Goal: Task Accomplishment & Management: Manage account settings

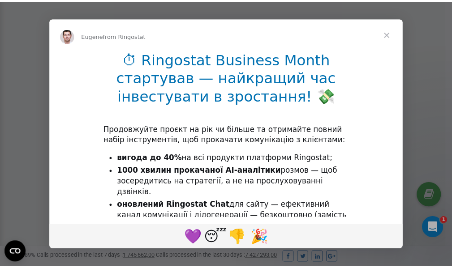
scroll to position [269, 0]
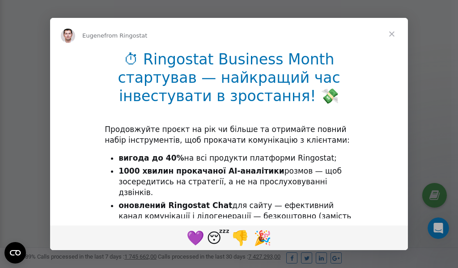
click at [393, 33] on span "Close" at bounding box center [392, 34] width 32 height 32
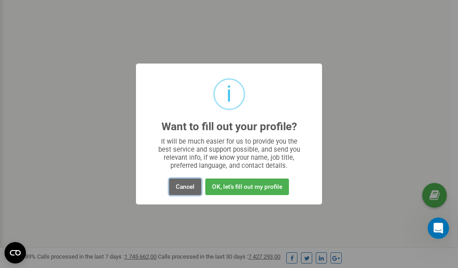
click at [184, 187] on button "Cancel" at bounding box center [185, 187] width 32 height 17
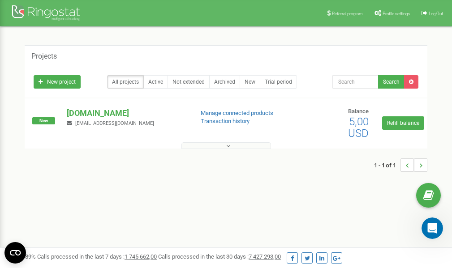
scroll to position [0, 0]
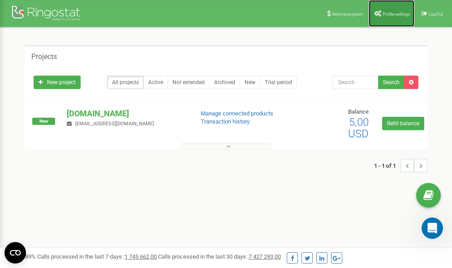
click at [389, 12] on span "Profile settings" at bounding box center [395, 14] width 27 height 5
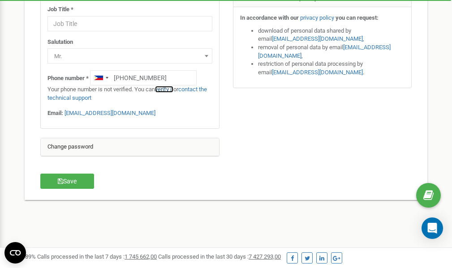
click at [170, 90] on link "verify it" at bounding box center [164, 89] width 18 height 7
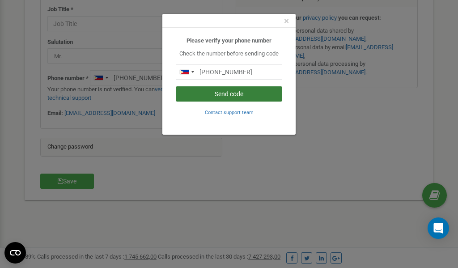
click at [217, 94] on button "Send code" at bounding box center [229, 93] width 107 height 15
